Goal: Task Accomplishment & Management: Complete application form

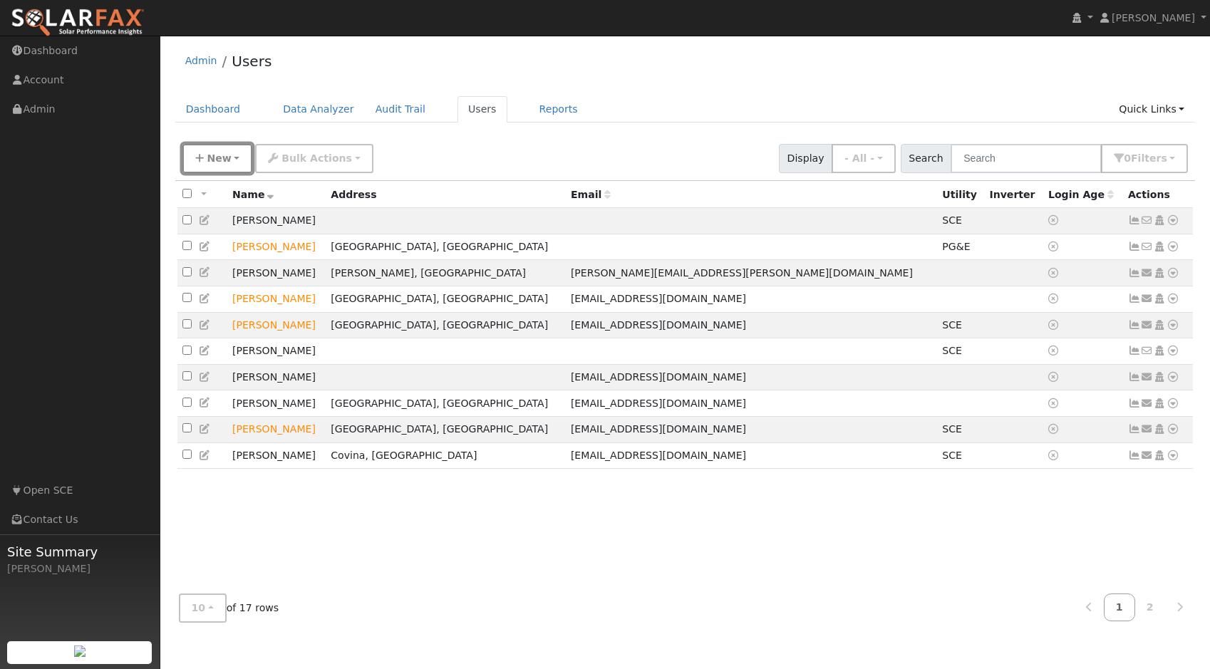
click at [202, 159] on icon "button" at bounding box center [199, 158] width 9 height 10
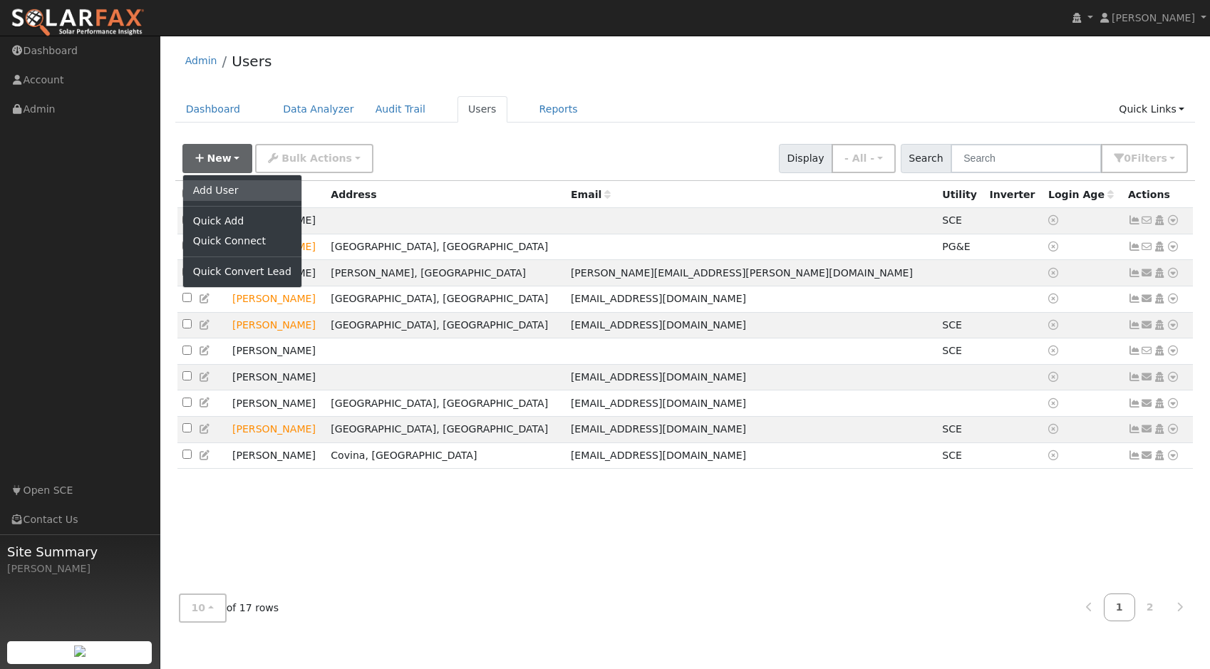
click at [214, 190] on link "Add User" at bounding box center [242, 190] width 118 height 20
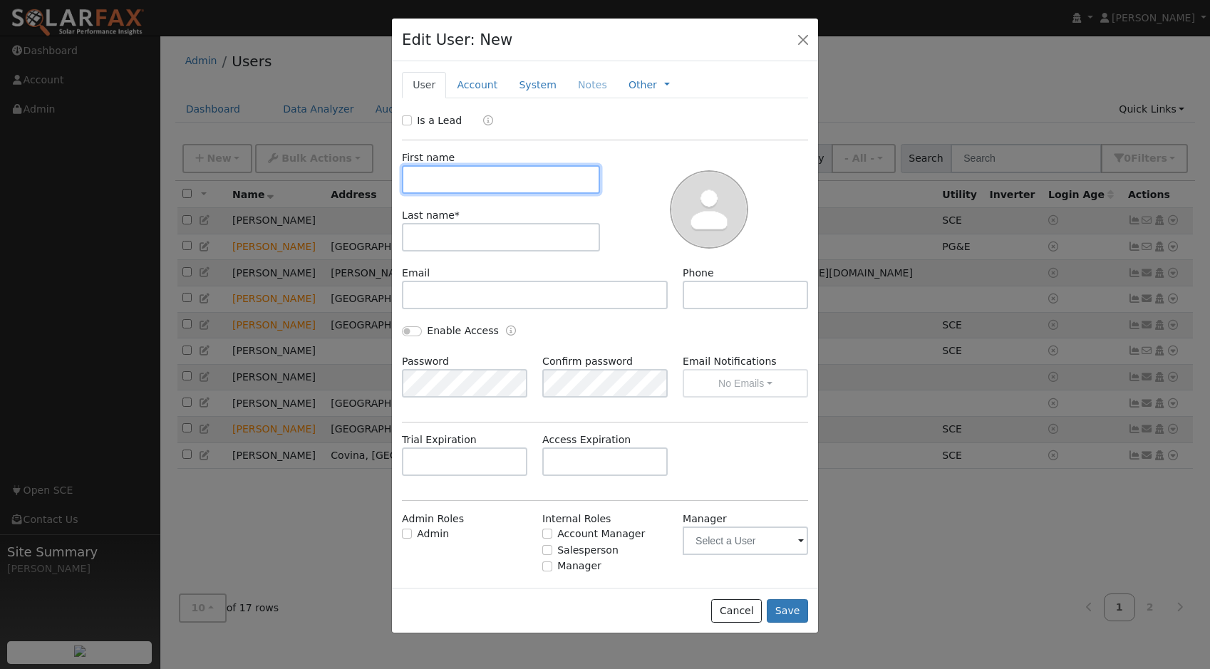
click at [495, 186] on input "text" at bounding box center [501, 179] width 198 height 29
type input "Daisy"
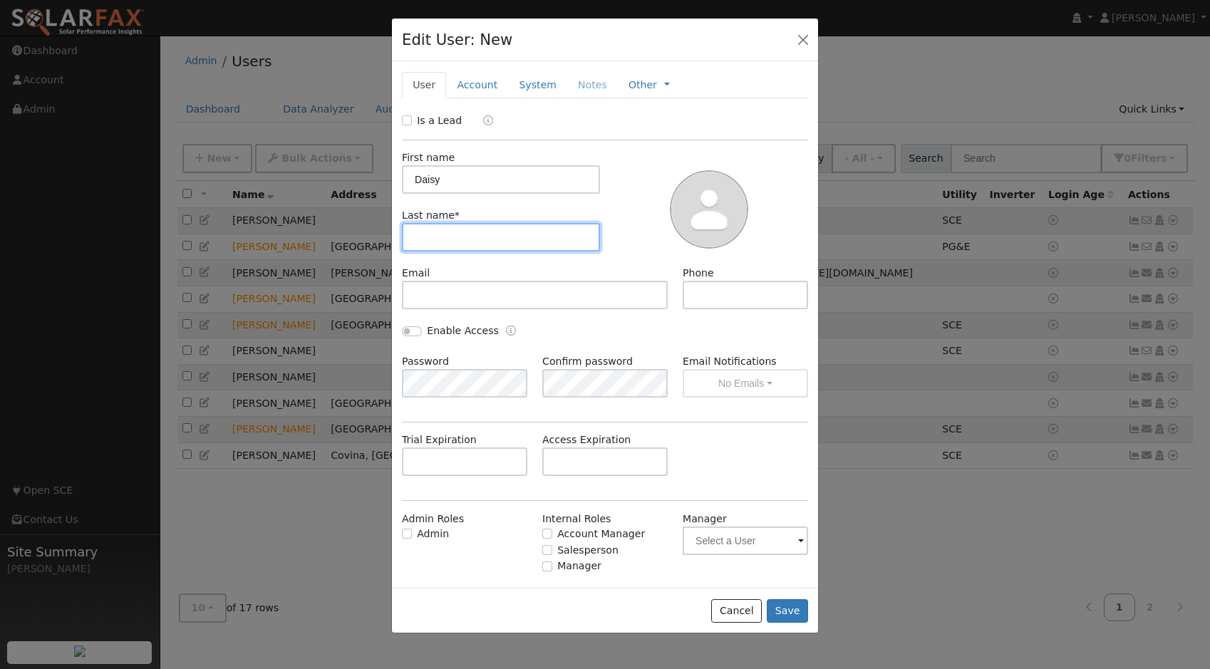
click at [517, 232] on input "text" at bounding box center [501, 237] width 198 height 29
type input "[PERSON_NAME]"
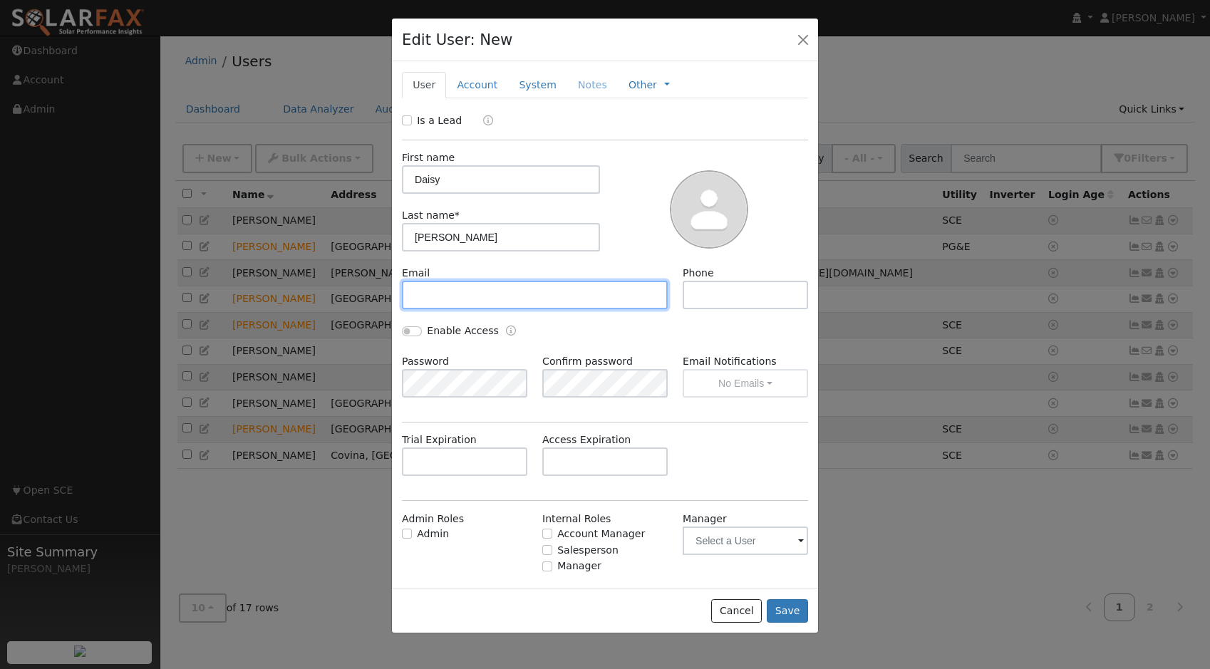
click at [521, 307] on input "text" at bounding box center [535, 295] width 266 height 29
type input "[EMAIL_ADDRESS][DOMAIN_NAME]"
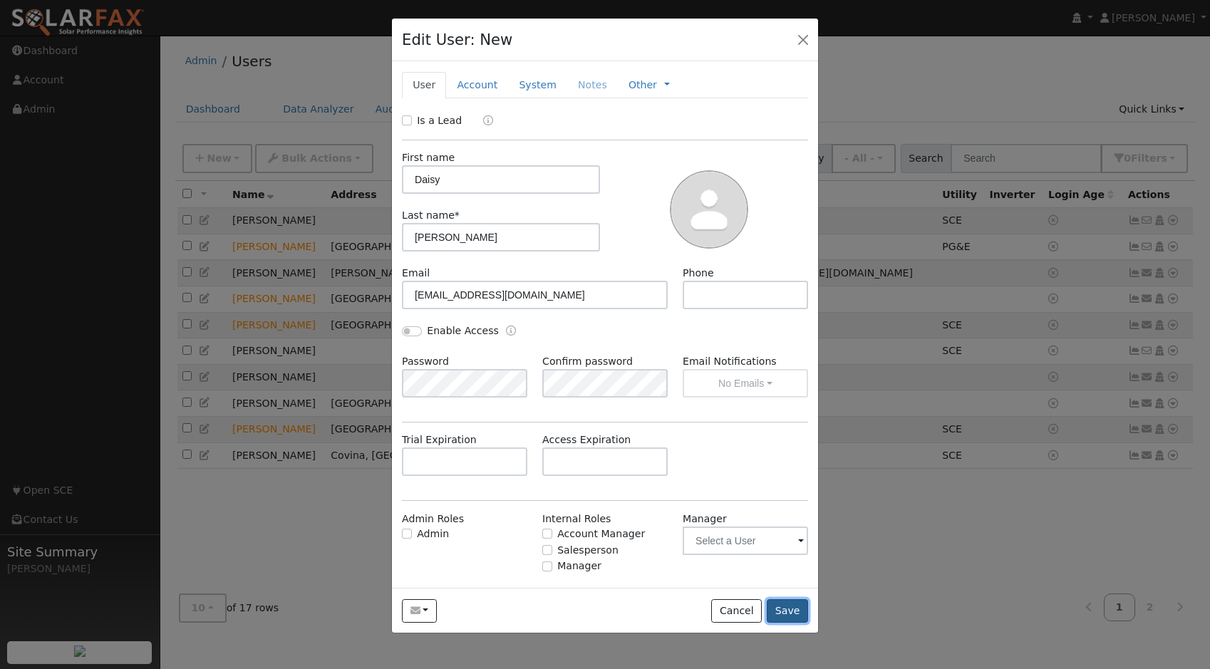
click at [792, 615] on button "Save" at bounding box center [787, 611] width 41 height 24
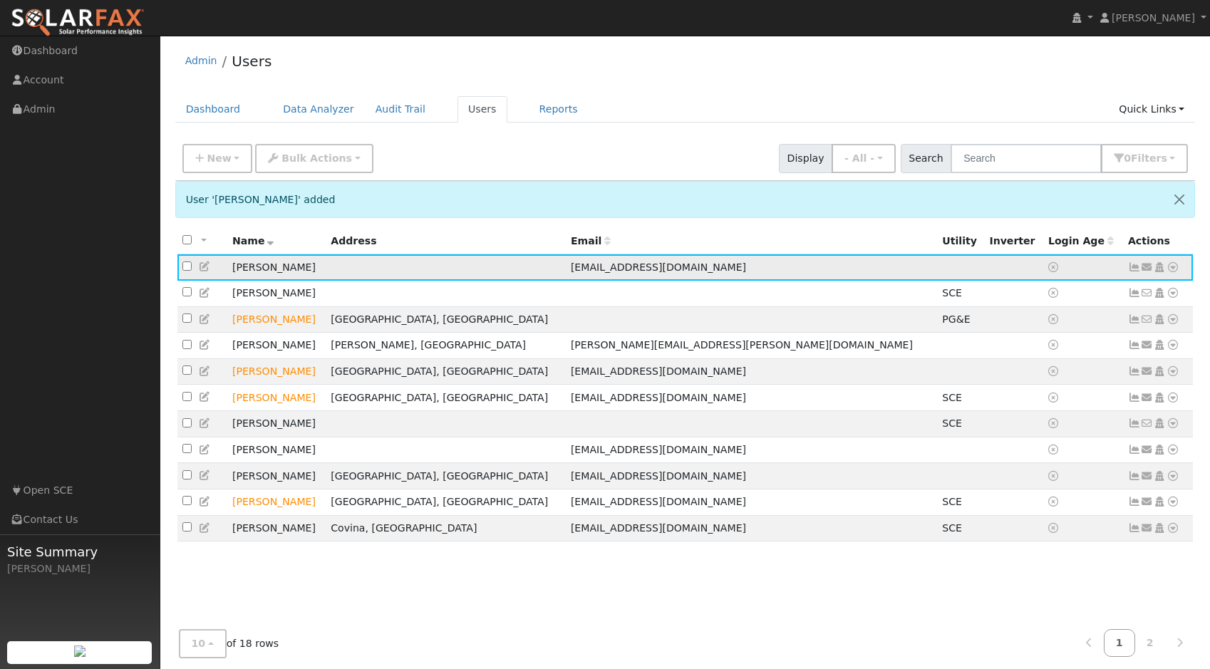
click at [1171, 266] on icon at bounding box center [1173, 267] width 13 height 10
click at [1090, 373] on link "Connect" at bounding box center [1131, 373] width 93 height 20
click at [1171, 267] on icon at bounding box center [1173, 267] width 13 height 10
click at [1024, 377] on link "Utility" at bounding box center [1025, 375] width 99 height 20
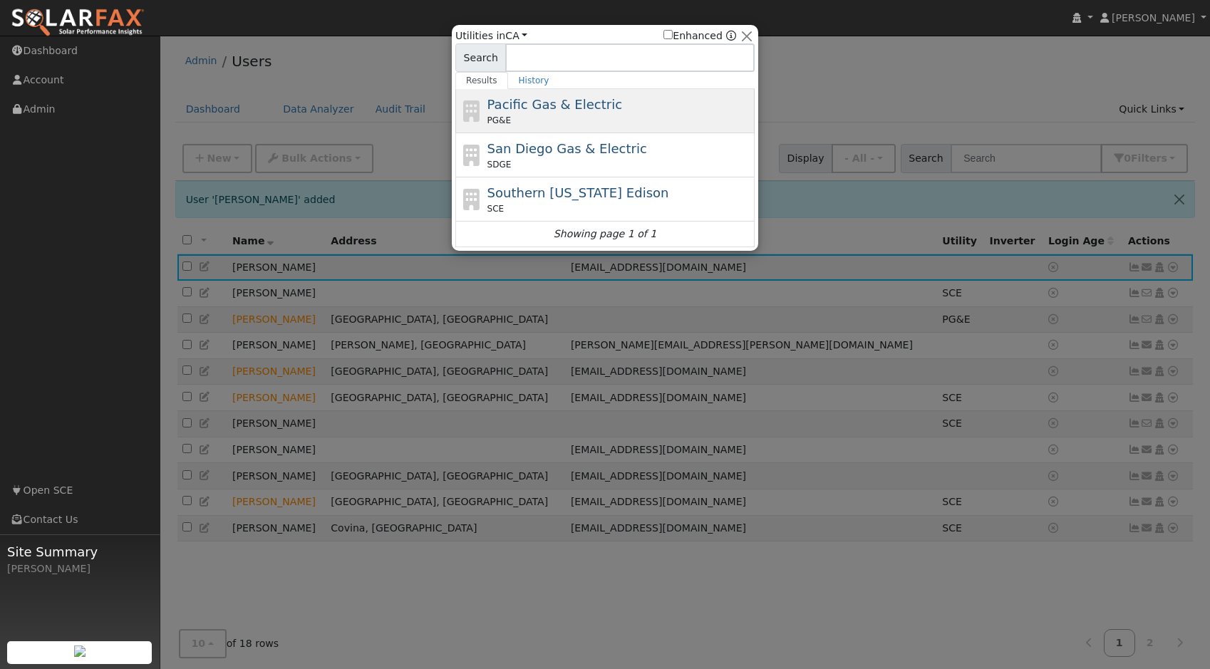
click at [641, 106] on div "Pacific Gas & Electric PG&E" at bounding box center [619, 111] width 264 height 32
